Goal: Task Accomplishment & Management: Complete application form

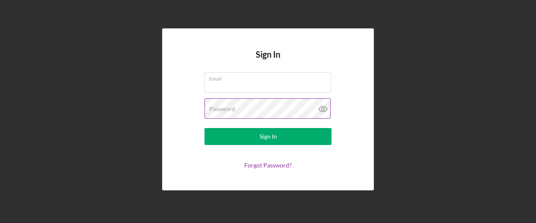
type input "[EMAIL_ADDRESS][DOMAIN_NAME]"
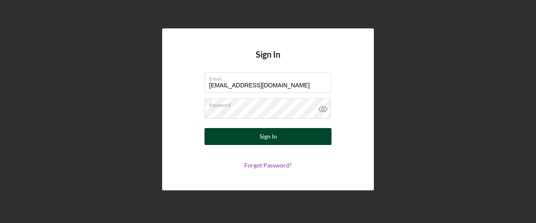
click at [256, 137] on button "Sign In" at bounding box center [268, 136] width 127 height 17
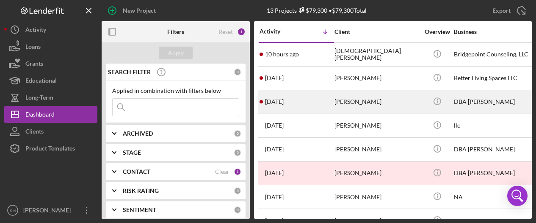
click at [339, 101] on div "[PERSON_NAME]" at bounding box center [377, 102] width 85 height 22
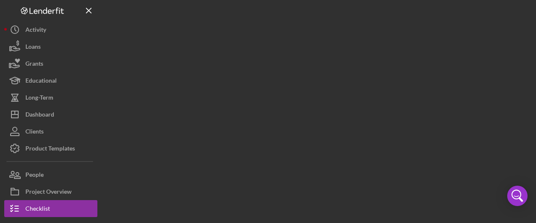
click at [339, 101] on div at bounding box center [317, 109] width 430 height 218
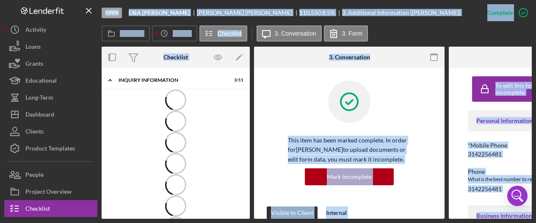
click at [412, 27] on div "Overview Icon/History Activity Checklist Icon/Message 3. Conversation 3. Form" at bounding box center [317, 33] width 430 height 17
click at [416, 30] on div "Overview Icon/History Activity Checklist Icon/Message 3. Conversation 3. Form" at bounding box center [317, 33] width 430 height 17
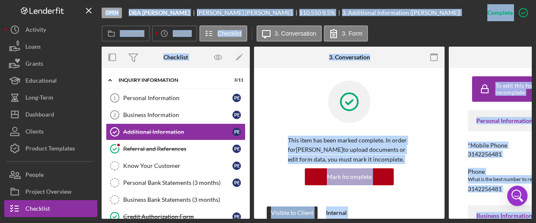
click at [420, 32] on div "Overview Icon/History Activity Checklist Icon/Message 3. Conversation 3. Form" at bounding box center [317, 33] width 430 height 17
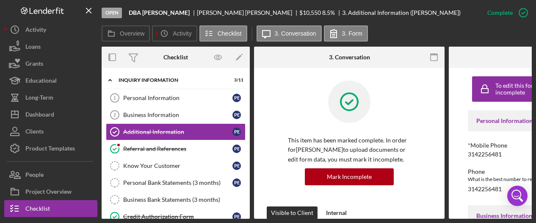
click at [437, 33] on div "Overview Icon/History Activity Checklist Icon/Message 3. Conversation 3. Form" at bounding box center [317, 33] width 430 height 17
click at [284, 127] on div "This item has been marked complete. In order for [PERSON_NAME] to upload docume…" at bounding box center [349, 143] width 165 height 126
click at [161, 96] on div "Personal Information" at bounding box center [177, 97] width 109 height 7
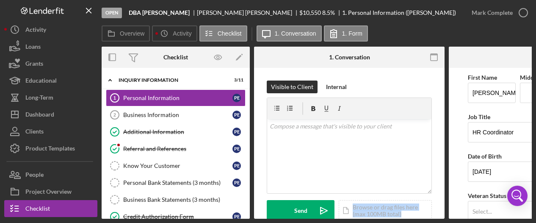
drag, startPoint x: 346, startPoint y: 218, endPoint x: 430, endPoint y: 216, distance: 84.3
click at [429, 216] on div "Open DBA [PERSON_NAME] [PERSON_NAME] $10,550 $10,550 8.5 % 1. Personal Informat…" at bounding box center [268, 111] width 536 height 223
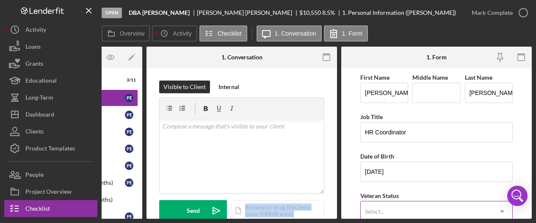
scroll to position [42, 0]
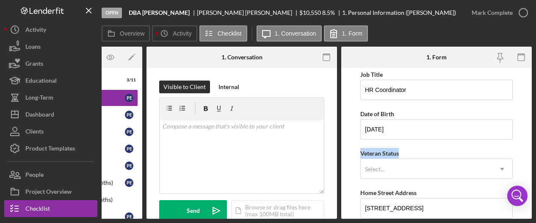
drag, startPoint x: 408, startPoint y: 151, endPoint x: 361, endPoint y: 151, distance: 47.0
click at [361, 151] on div "Veteran Status Select... Icon/Dropdown Arrow" at bounding box center [436, 163] width 152 height 31
copy div "Veteran Status"
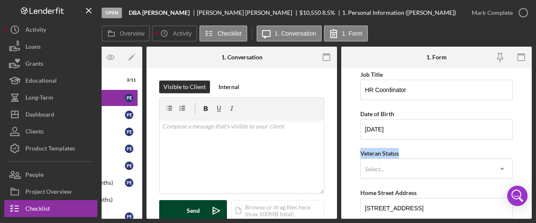
drag, startPoint x: 268, startPoint y: 218, endPoint x: 173, endPoint y: 216, distance: 95.7
click at [178, 216] on div "Overview Internal Workflow Stage Open Icon/Dropdown Arrow Archive (can unarchiv…" at bounding box center [317, 133] width 430 height 172
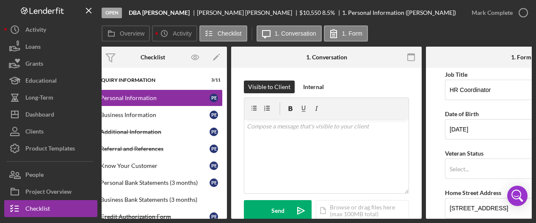
scroll to position [0, 0]
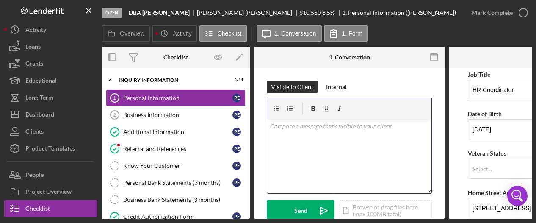
drag, startPoint x: 299, startPoint y: 136, endPoint x: 304, endPoint y: 129, distance: 8.5
click at [298, 135] on div "v Color teal Color pink Remove color Add row above Add row below Add column bef…" at bounding box center [349, 156] width 164 height 74
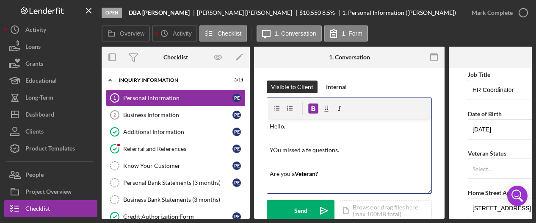
click at [312, 149] on p "YOu missed a fe questions." at bounding box center [350, 149] width 160 height 9
click at [277, 147] on p "YOu missed a few questions." at bounding box center [350, 149] width 160 height 9
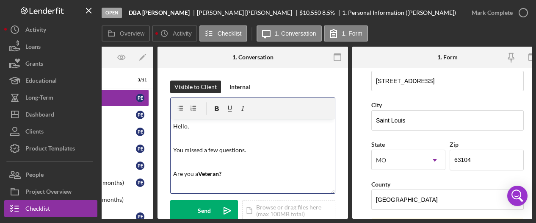
scroll to position [296, 0]
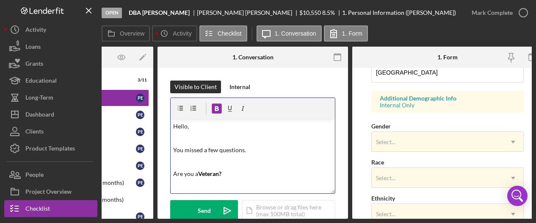
click at [237, 173] on p "Are you a Veteran?" at bounding box center [253, 173] width 160 height 9
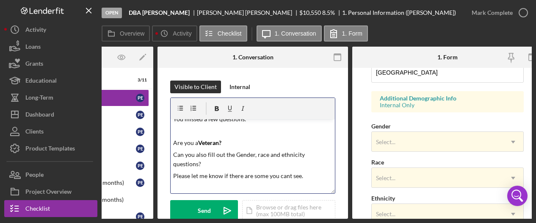
scroll to position [43, 0]
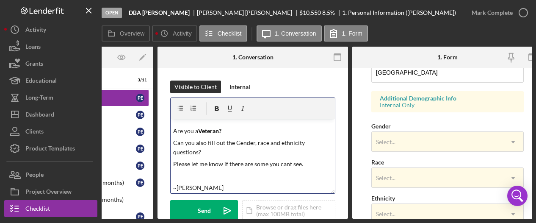
drag, startPoint x: 259, startPoint y: 141, endPoint x: 263, endPoint y: 138, distance: 4.9
click at [259, 140] on p "Can you also fill out the Gender, race and ethnicity questions?" at bounding box center [253, 147] width 160 height 19
click at [284, 139] on p "Can you also fill out the Gender, Race and ethnicity questions?" at bounding box center [253, 147] width 160 height 19
click at [211, 152] on p "Can you also fill out the Gender, Race and Ethnicity questions?" at bounding box center [253, 147] width 160 height 19
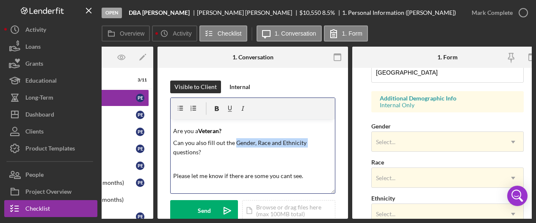
drag, startPoint x: 304, startPoint y: 141, endPoint x: 237, endPoint y: 144, distance: 66.9
click at [235, 144] on p "Can you also fill out the Gender, Race and Ethnicity questions?" at bounding box center [253, 147] width 160 height 19
click at [216, 106] on icon "button" at bounding box center [217, 108] width 4 height 5
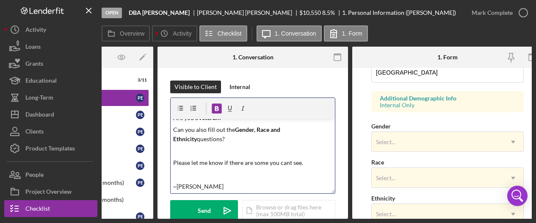
scroll to position [0, 0]
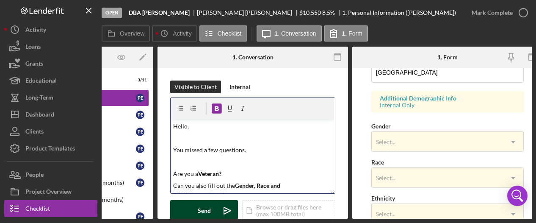
click at [227, 209] on icon "Icon/icon-invite-send" at bounding box center [227, 210] width 21 height 21
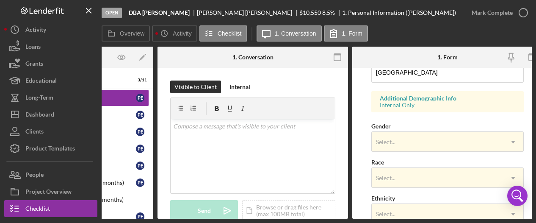
drag, startPoint x: 299, startPoint y: 218, endPoint x: 173, endPoint y: 221, distance: 126.2
click at [172, 221] on div "Open DBA [PERSON_NAME] [PERSON_NAME] $10,550 $10,550 8.5 % 1. Personal Informat…" at bounding box center [268, 111] width 536 height 223
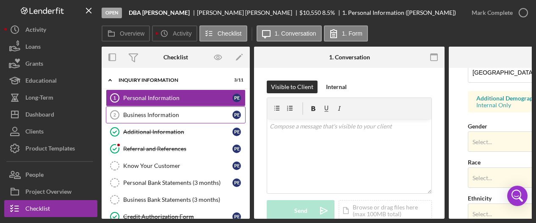
click at [149, 112] on div "Business Information" at bounding box center [177, 114] width 109 height 7
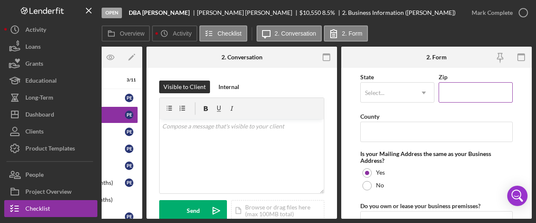
scroll to position [539, 0]
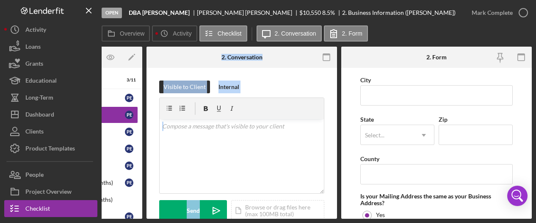
drag, startPoint x: 226, startPoint y: 219, endPoint x: 138, endPoint y: 218, distance: 88.1
click at [123, 218] on div "Open DBA [PERSON_NAME] [PERSON_NAME] $10,550 $10,550 8.5 % 2. Business Informat…" at bounding box center [268, 111] width 536 height 223
drag, startPoint x: 334, startPoint y: 202, endPoint x: 329, endPoint y: 205, distance: 5.3
click at [334, 202] on div "Visible to Client Internal v Color teal Color pink Remove color Add row above A…" at bounding box center [242, 222] width 191 height 309
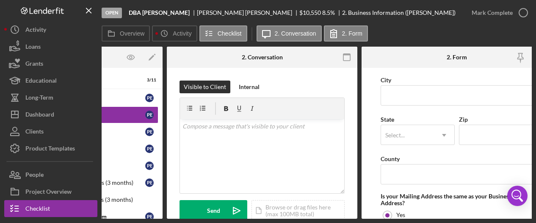
scroll to position [0, 0]
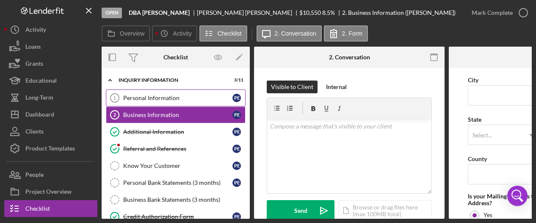
click at [164, 100] on div "Personal Information" at bounding box center [177, 97] width 109 height 7
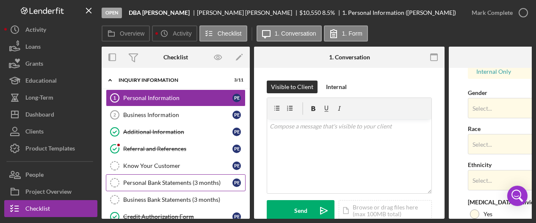
click at [163, 180] on div "Personal Bank Statements (3 months)" at bounding box center [177, 182] width 109 height 7
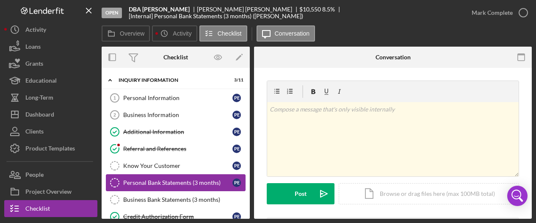
click at [117, 180] on icon "Personal Bank Statements (3 months)" at bounding box center [114, 182] width 21 height 21
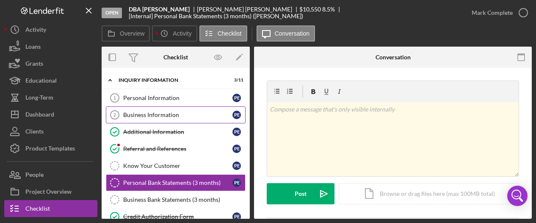
click at [142, 112] on div "Business Information" at bounding box center [177, 114] width 109 height 7
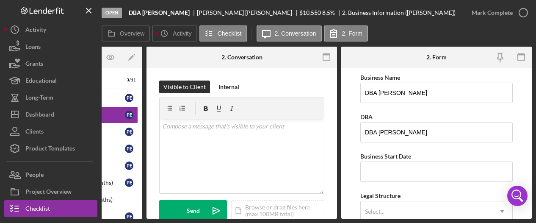
scroll to position [42, 0]
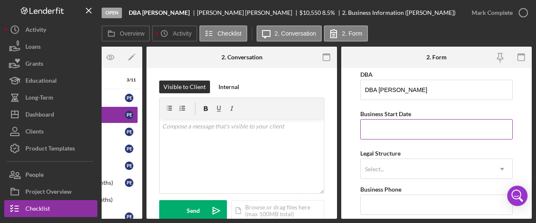
click at [401, 131] on input "Business Start Date" at bounding box center [436, 129] width 152 height 20
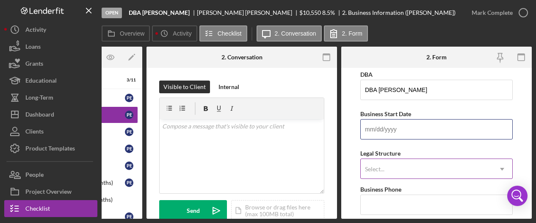
scroll to position [85, 0]
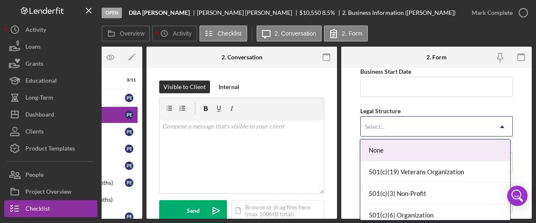
click at [498, 127] on icon "Icon/Dropdown Arrow" at bounding box center [502, 126] width 20 height 20
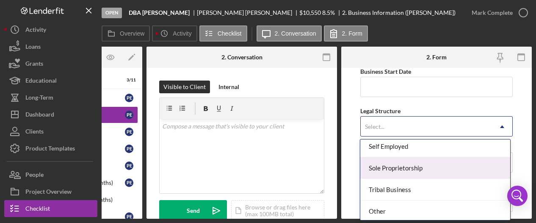
scroll to position [199, 0]
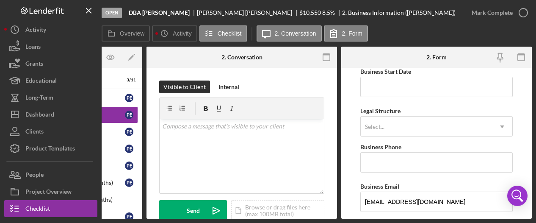
click at [512, 123] on form "Business Name DBA [PERSON_NAME] DBA DBA [PERSON_NAME] Business Start Date Legal…" at bounding box center [436, 143] width 191 height 151
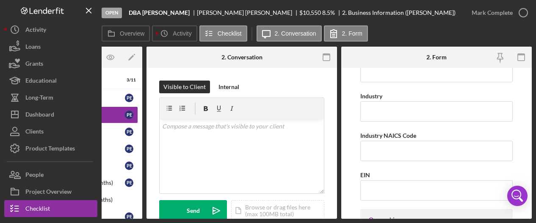
scroll to position [296, 0]
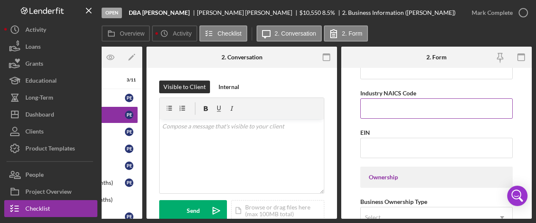
click at [387, 101] on input "Industry NAICS Code" at bounding box center [436, 108] width 152 height 20
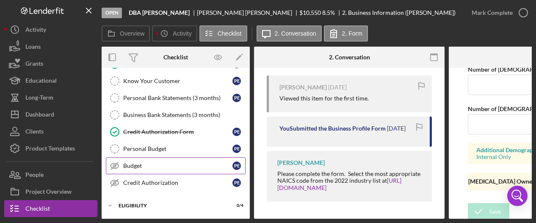
scroll to position [127, 0]
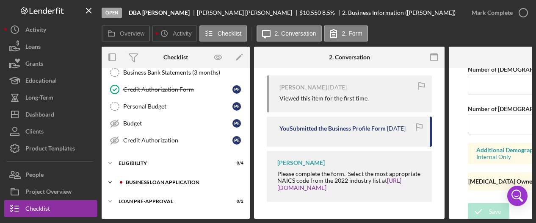
click at [109, 181] on polyline at bounding box center [110, 182] width 3 height 2
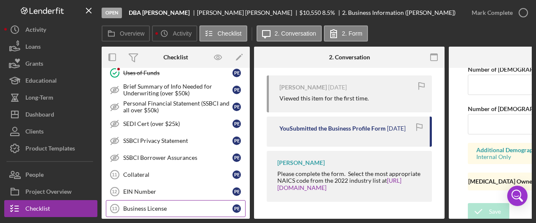
scroll to position [466, 0]
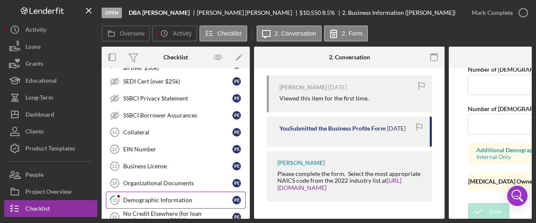
click at [147, 196] on div "Demographic Information" at bounding box center [177, 199] width 109 height 7
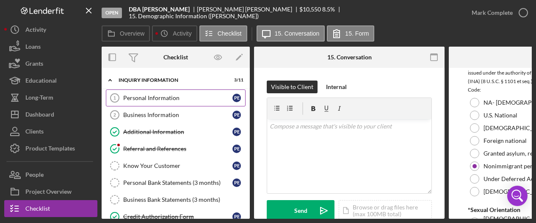
click at [136, 98] on div "Personal Information" at bounding box center [177, 97] width 109 height 7
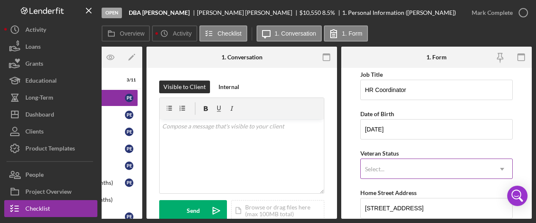
scroll to position [85, 0]
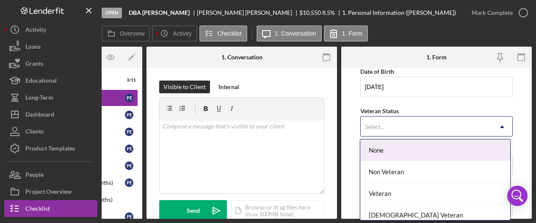
click at [497, 126] on icon "Icon/Dropdown Arrow" at bounding box center [502, 126] width 20 height 20
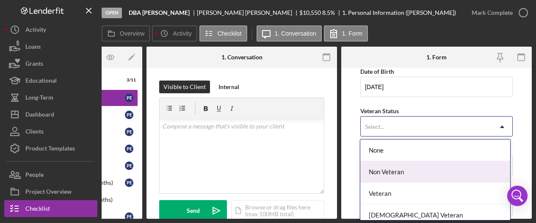
click at [440, 171] on div "Non Veteran" at bounding box center [434, 172] width 149 height 22
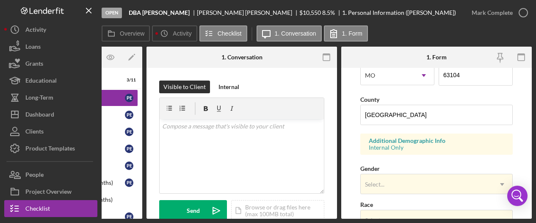
scroll to position [339, 0]
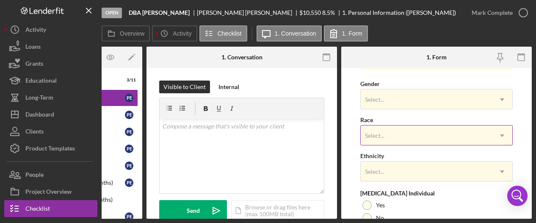
click at [500, 135] on icon "Icon/Dropdown Arrow" at bounding box center [502, 135] width 20 height 20
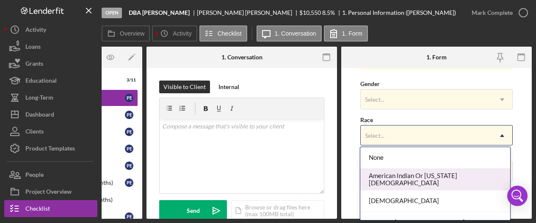
scroll to position [42, 0]
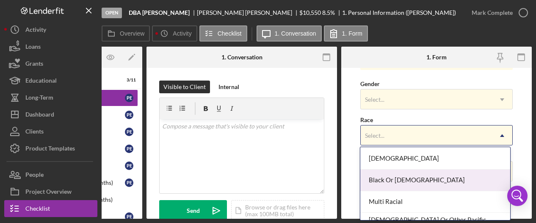
click at [440, 182] on div "Black Or [DEMOGRAPHIC_DATA]" at bounding box center [434, 180] width 149 height 22
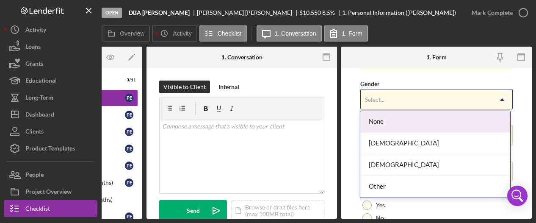
click at [502, 99] on icon "Icon/Dropdown Arrow" at bounding box center [502, 99] width 20 height 20
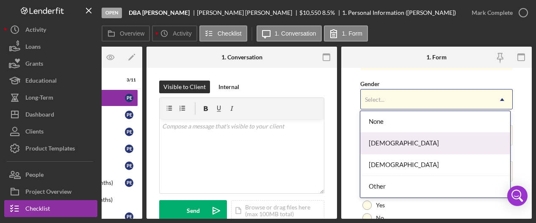
click at [430, 143] on div "[DEMOGRAPHIC_DATA]" at bounding box center [434, 144] width 149 height 22
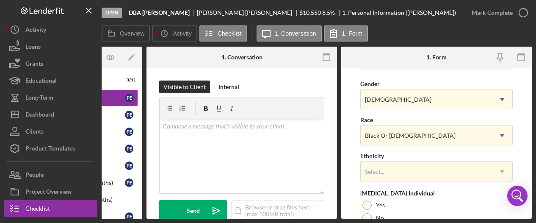
click at [516, 143] on form "First Name [PERSON_NAME] Middle Name Last Name [PERSON_NAME] Job Title HR Coord…" at bounding box center [436, 143] width 191 height 151
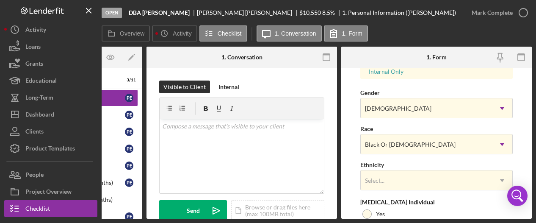
scroll to position [372, 0]
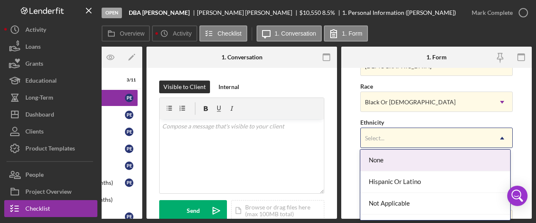
click at [501, 137] on icon "Icon/Dropdown Arrow" at bounding box center [502, 138] width 20 height 20
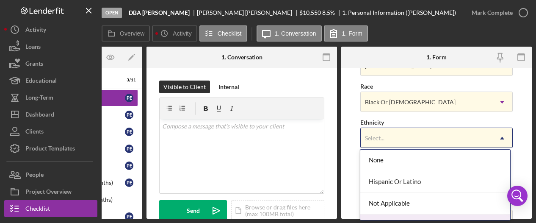
scroll to position [36, 0]
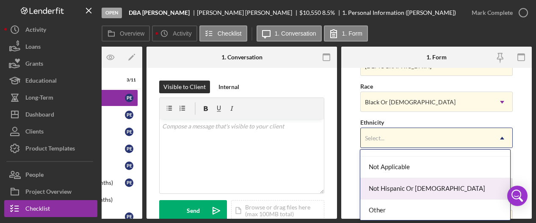
click at [434, 186] on div "Not Hispanic Or [DEMOGRAPHIC_DATA]" at bounding box center [434, 189] width 149 height 22
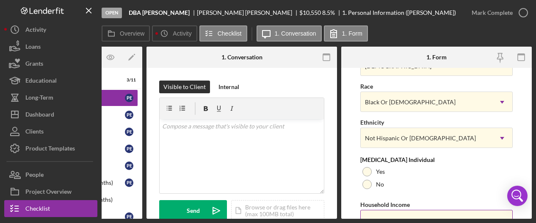
scroll to position [415, 0]
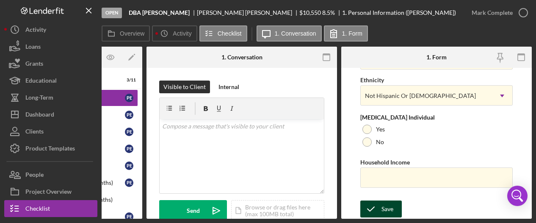
click at [392, 207] on div "Save" at bounding box center [388, 208] width 12 height 17
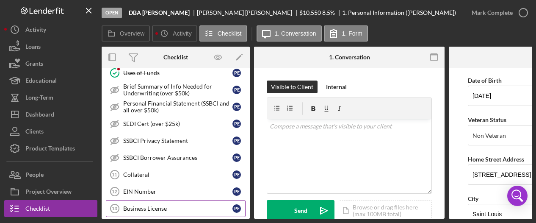
scroll to position [466, 0]
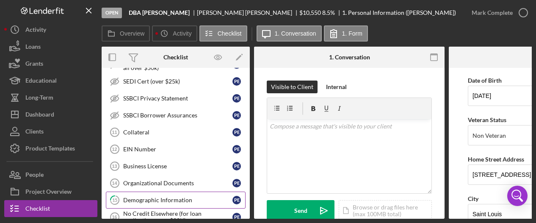
click at [160, 196] on div "Demographic Information" at bounding box center [177, 199] width 109 height 7
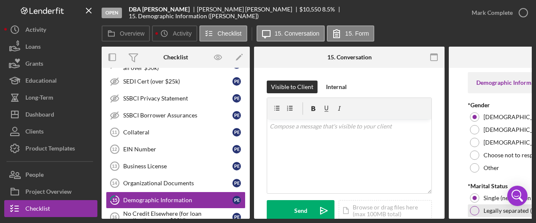
drag, startPoint x: 358, startPoint y: 218, endPoint x: 503, endPoint y: 213, distance: 144.5
click at [503, 213] on div "Overview Internal Workflow Stage Open Icon/Dropdown Arrow Archive (can unarchiv…" at bounding box center [317, 133] width 430 height 172
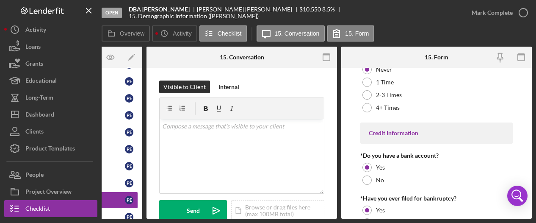
scroll to position [1885, 0]
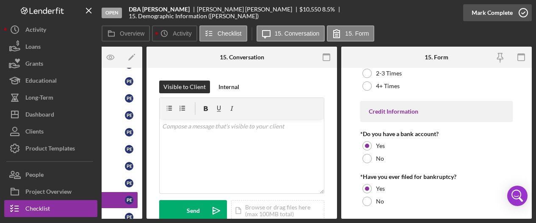
click at [523, 14] on icon "button" at bounding box center [523, 12] width 21 height 21
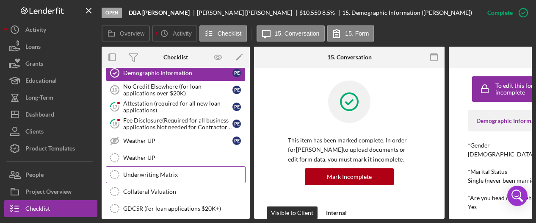
scroll to position [677, 0]
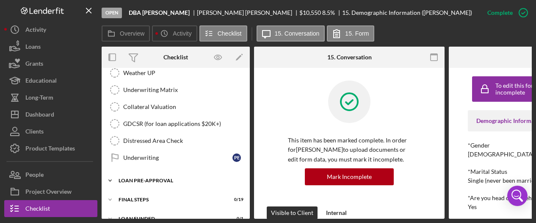
click at [111, 180] on polyline at bounding box center [110, 181] width 3 height 2
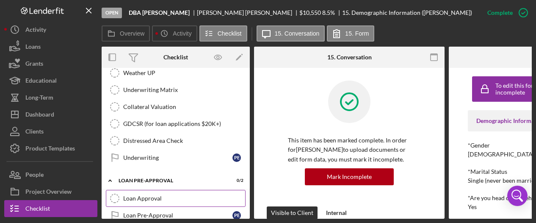
scroll to position [719, 0]
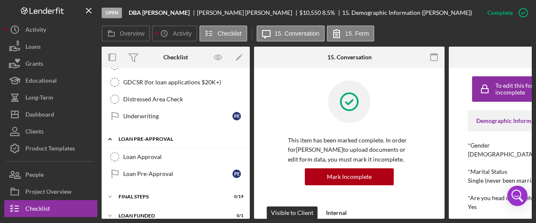
click at [111, 130] on icon "Icon/Expander" at bounding box center [110, 138] width 17 height 17
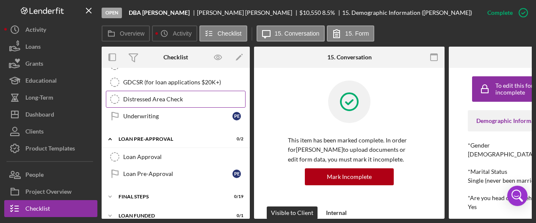
scroll to position [681, 0]
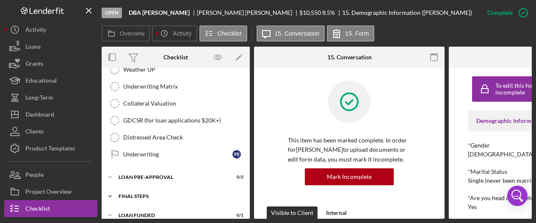
click at [111, 195] on polyline at bounding box center [110, 196] width 3 height 2
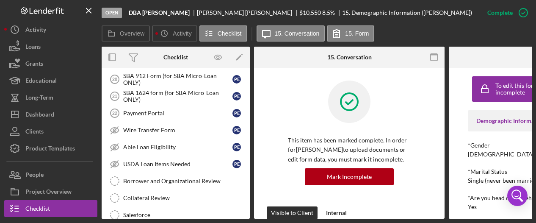
scroll to position [790, 0]
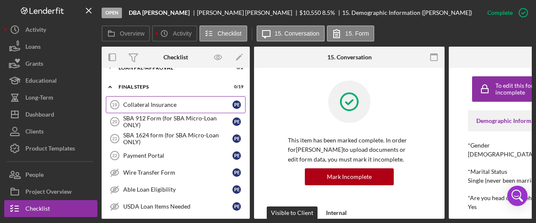
click at [140, 101] on div "Collateral Insurance" at bounding box center [177, 104] width 109 height 7
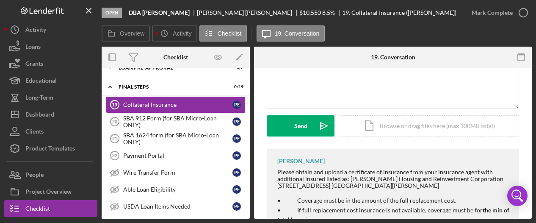
scroll to position [127, 0]
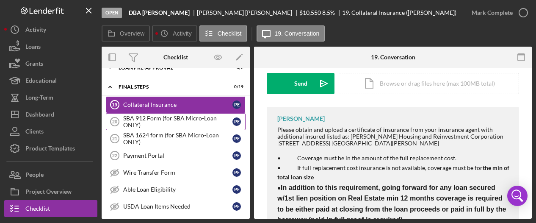
click at [199, 115] on div "SBA 912 Form (for SBA Micro-Loan ONLY)" at bounding box center [177, 122] width 109 height 14
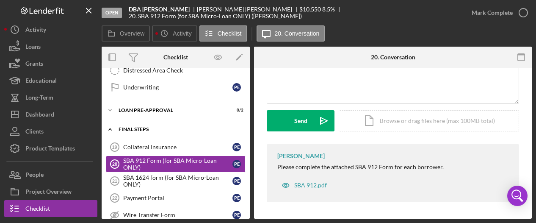
scroll to position [790, 0]
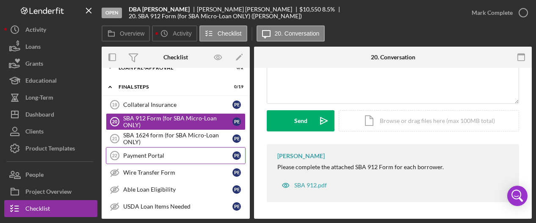
click at [177, 152] on div "Payment Portal" at bounding box center [177, 155] width 109 height 7
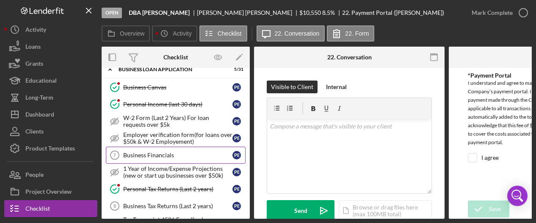
scroll to position [197, 0]
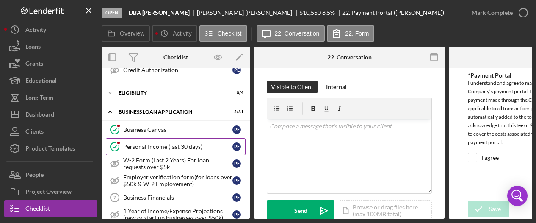
click at [181, 143] on div "Personal Income (last 30 days)" at bounding box center [177, 146] width 109 height 7
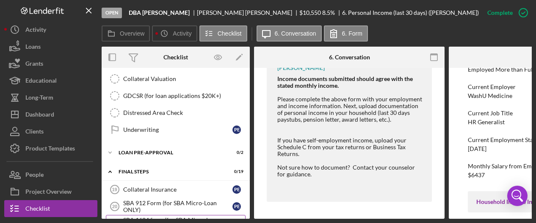
scroll to position [748, 0]
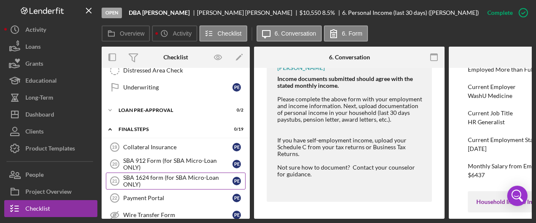
click at [159, 174] on div "SBA 1624 form (for SBA Micro-Loan ONLY)" at bounding box center [177, 181] width 109 height 14
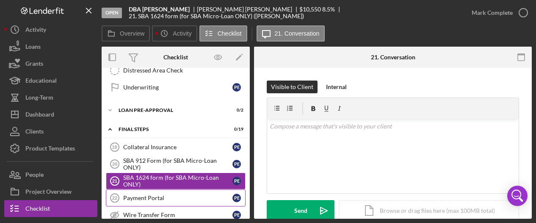
click at [152, 194] on div "Payment Portal" at bounding box center [177, 197] width 109 height 7
